Goal: Task Accomplishment & Management: Complete application form

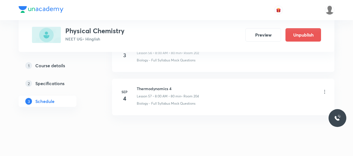
click at [150, 85] on h6 "Thermodynamics 4" at bounding box center [168, 88] width 62 height 6
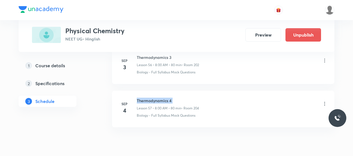
scroll to position [2763, 0]
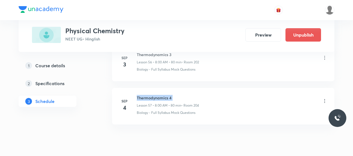
copy h6 "Thermodynamics 4"
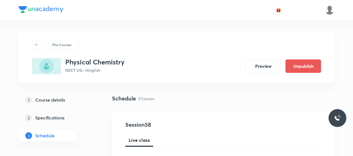
scroll to position [56, 0]
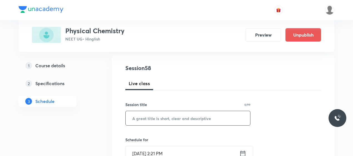
drag, startPoint x: 160, startPoint y: 110, endPoint x: 160, endPoint y: 114, distance: 4.7
click at [160, 114] on div "Session title 0/99 ​" at bounding box center [187, 113] width 125 height 24
click at [160, 114] on input "text" at bounding box center [188, 118] width 125 height 14
paste input "Thermodynamics 4"
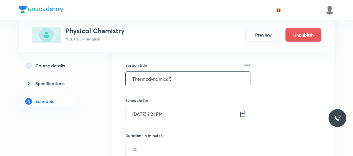
scroll to position [103, 0]
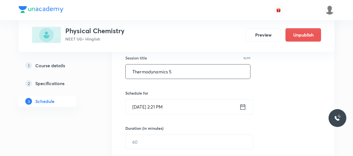
type input "Thermodynamics 5"
click at [156, 103] on input "[DATE] 2:21 PM" at bounding box center [183, 106] width 114 height 14
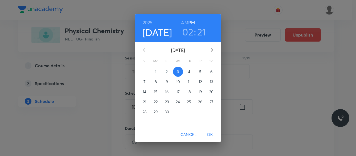
click at [189, 35] on h3 "02" at bounding box center [187, 32] width 11 height 12
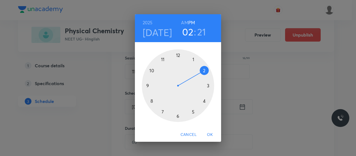
click at [205, 70] on div at bounding box center [178, 85] width 72 height 72
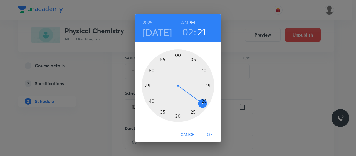
click at [178, 115] on div at bounding box center [178, 85] width 72 height 72
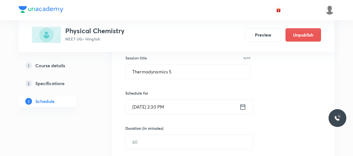
scroll to position [127, 0]
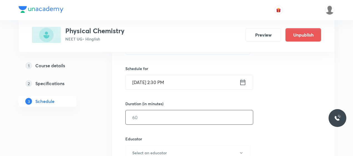
click at [150, 117] on input "text" at bounding box center [189, 117] width 127 height 14
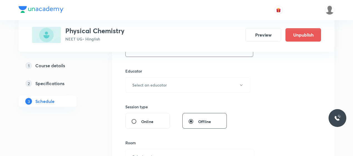
scroll to position [195, 0]
type input "80"
click at [178, 87] on button "Select an educator" at bounding box center [187, 84] width 125 height 15
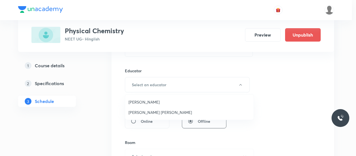
click at [142, 103] on span "[PERSON_NAME]" at bounding box center [190, 102] width 122 height 6
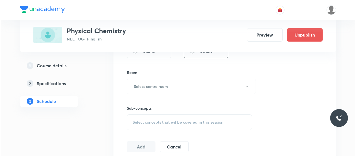
scroll to position [270, 0]
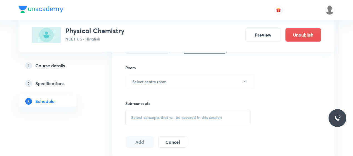
click at [182, 77] on button "Select centre room" at bounding box center [189, 81] width 129 height 15
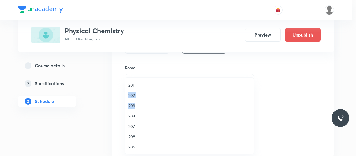
drag, startPoint x: 134, startPoint y: 103, endPoint x: 190, endPoint y: 93, distance: 56.3
click at [190, 93] on ul "201 202 203 204 207 208 205 206 209 VN 301 VN 302 VN 303 VN 304 VN 305" at bounding box center [191, 151] width 133 height 149
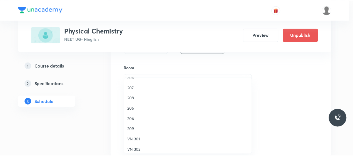
scroll to position [39, 0]
click at [265, 83] on div at bounding box center [178, 78] width 356 height 156
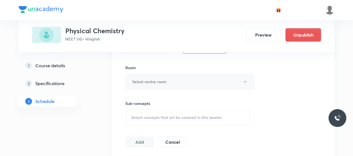
click at [156, 84] on button "Select centre room" at bounding box center [189, 81] width 129 height 15
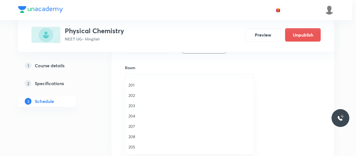
click at [135, 105] on span "203" at bounding box center [190, 105] width 122 height 6
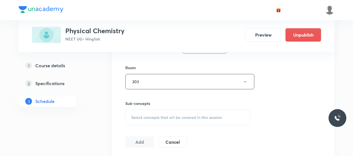
click at [174, 121] on div "Select concepts that wil be covered in this session" at bounding box center [187, 117] width 125 height 16
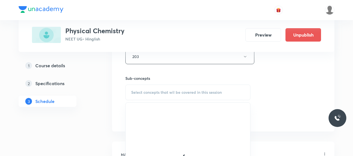
scroll to position [297, 0]
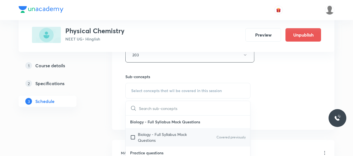
click at [156, 129] on div "Biology - Full Syllabus Mock Questions Covered previously" at bounding box center [188, 137] width 125 height 18
checkbox input "true"
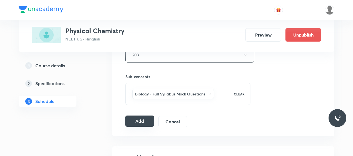
click at [147, 117] on button "Add" at bounding box center [139, 120] width 29 height 11
